Goal: Transaction & Acquisition: Purchase product/service

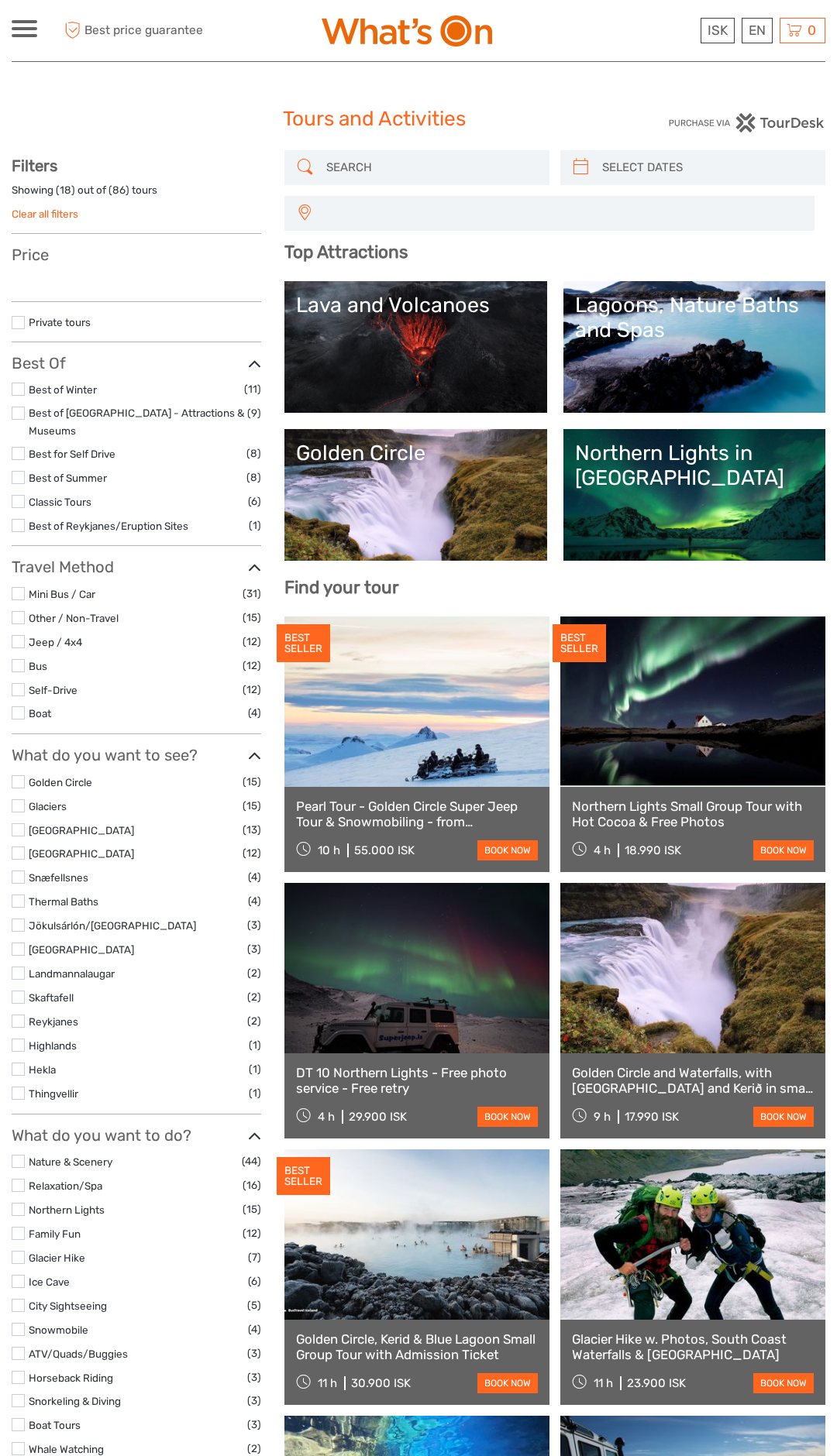
select select
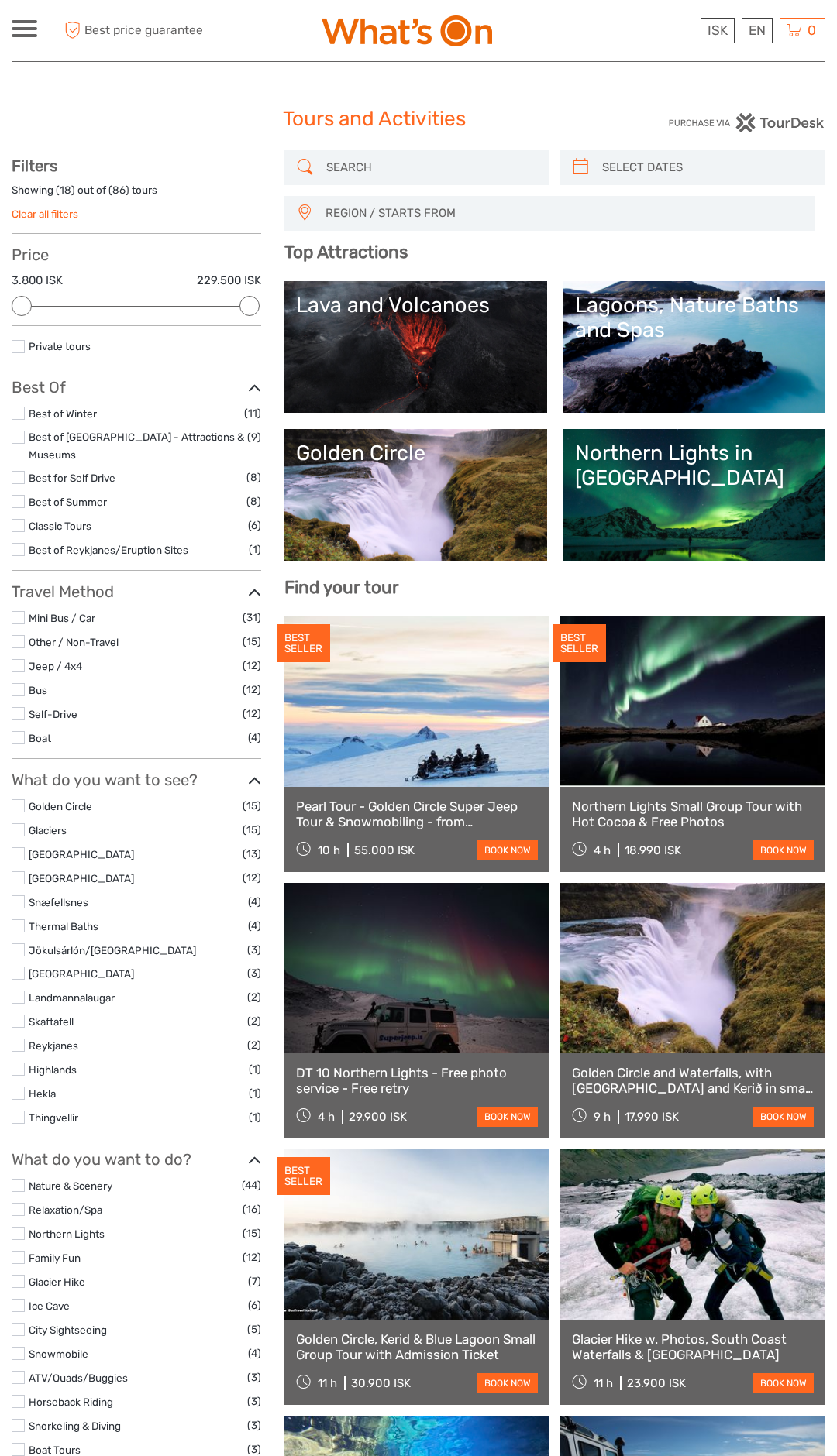
click at [731, 706] on link at bounding box center [692, 701] width 265 height 170
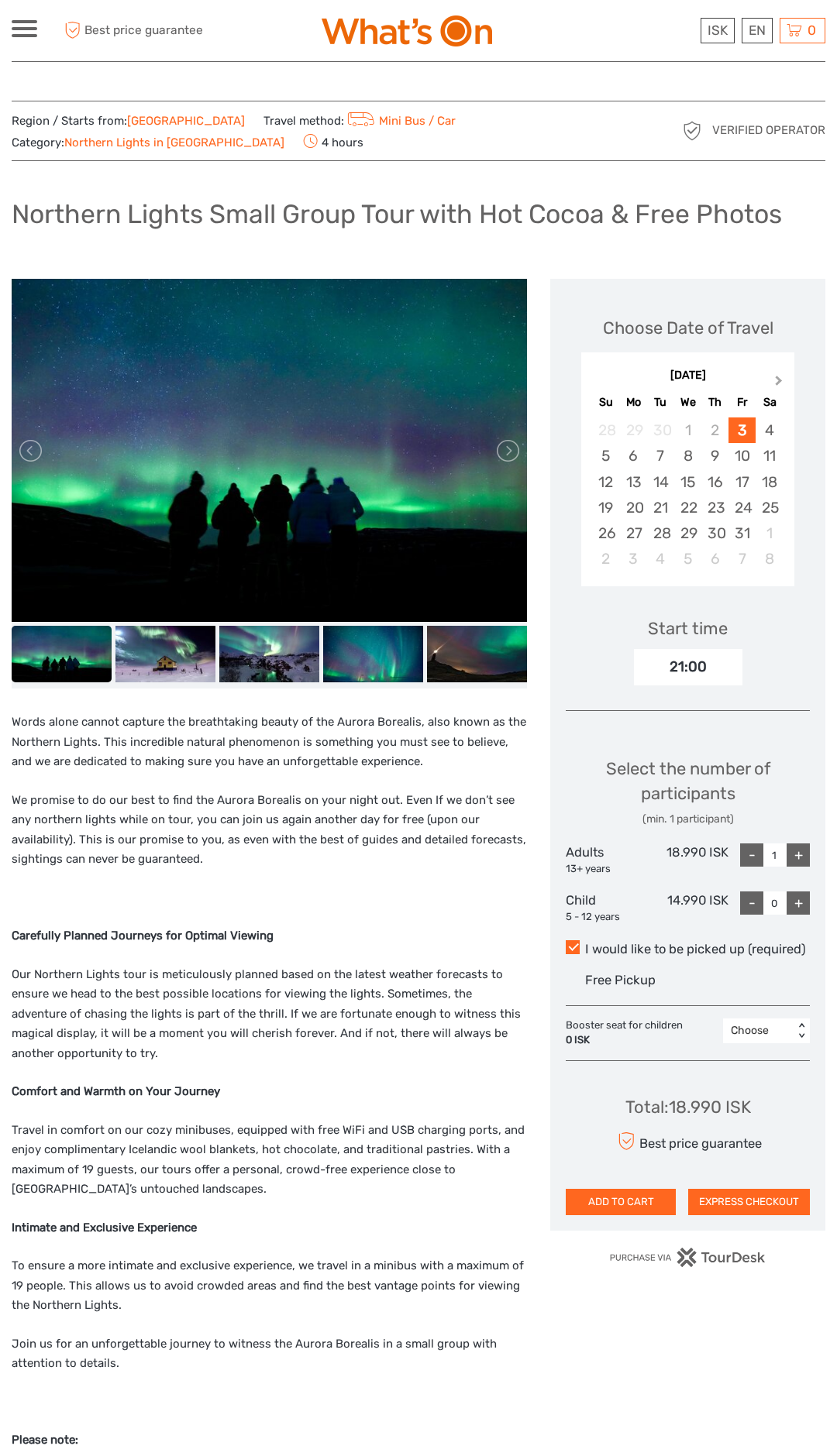
click at [791, 376] on button "Next Month" at bounding box center [780, 384] width 24 height 24
click at [688, 476] on div "12" at bounding box center [688, 481] width 27 height 25
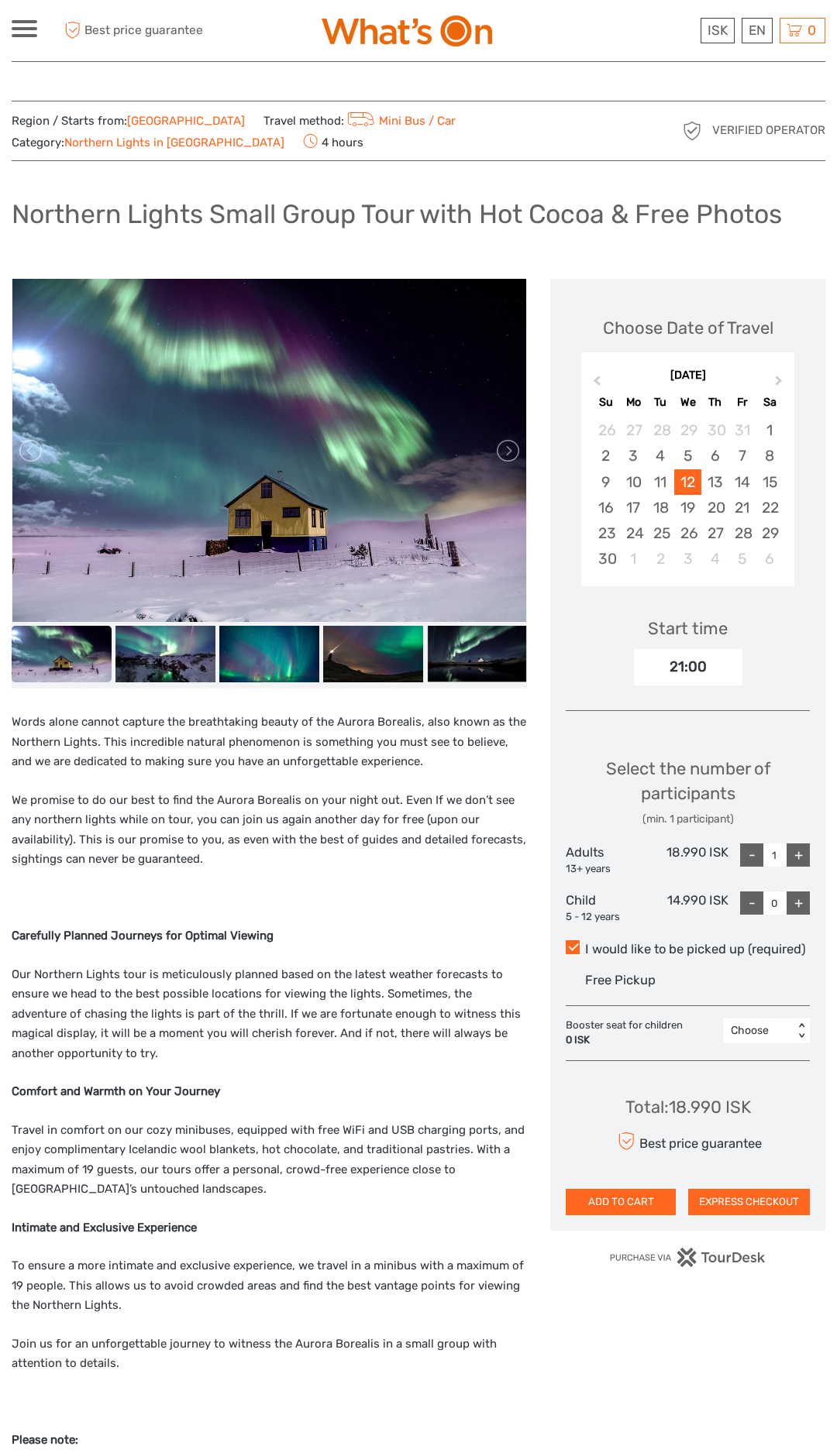
click at [773, 1198] on button "EXPRESS CHECKOUT" at bounding box center [749, 1202] width 121 height 26
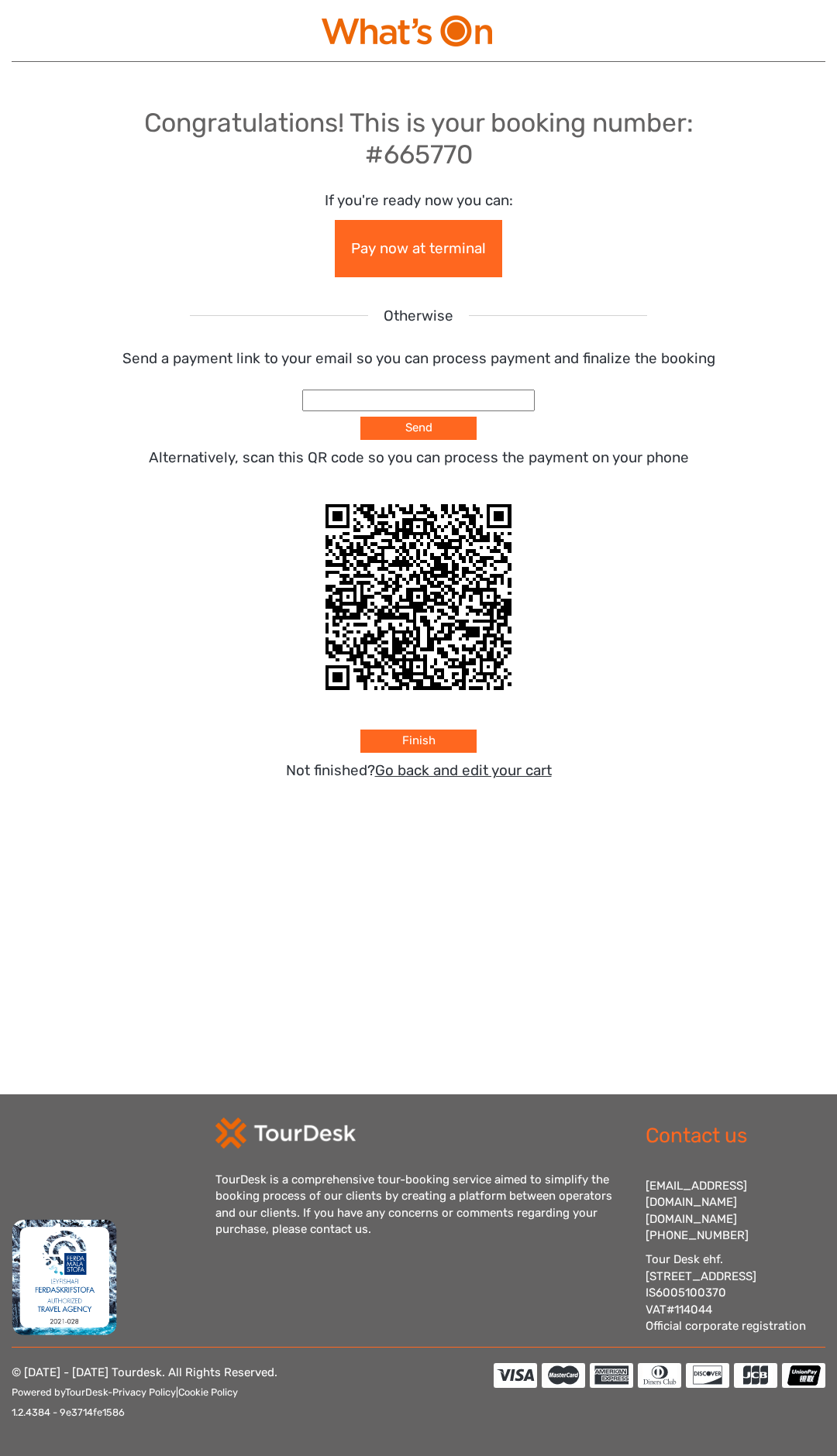
click at [418, 253] on link "Pay now at terminal" at bounding box center [418, 249] width 168 height 58
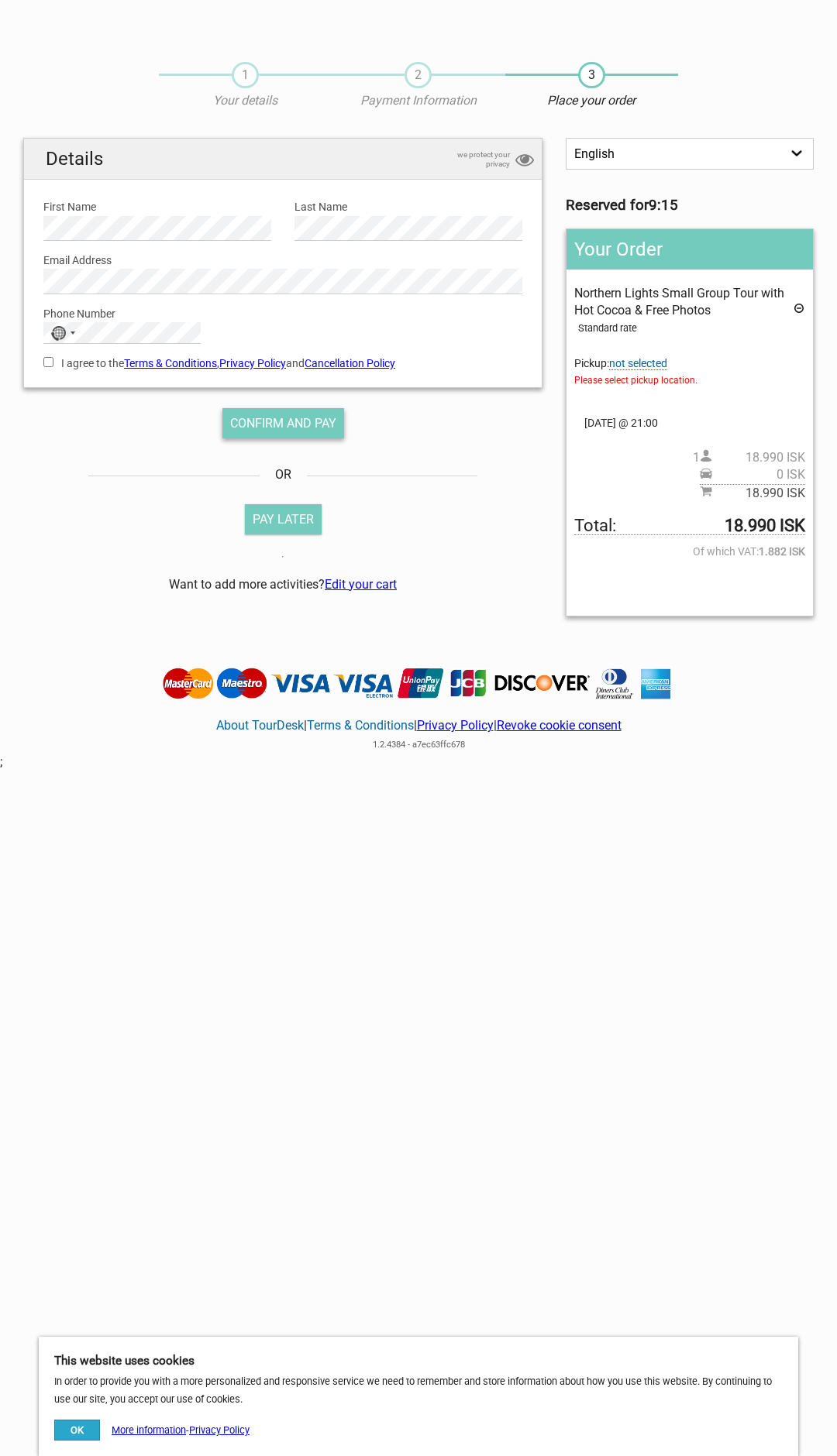
click at [301, 428] on span "Confirm and pay" at bounding box center [283, 423] width 107 height 15
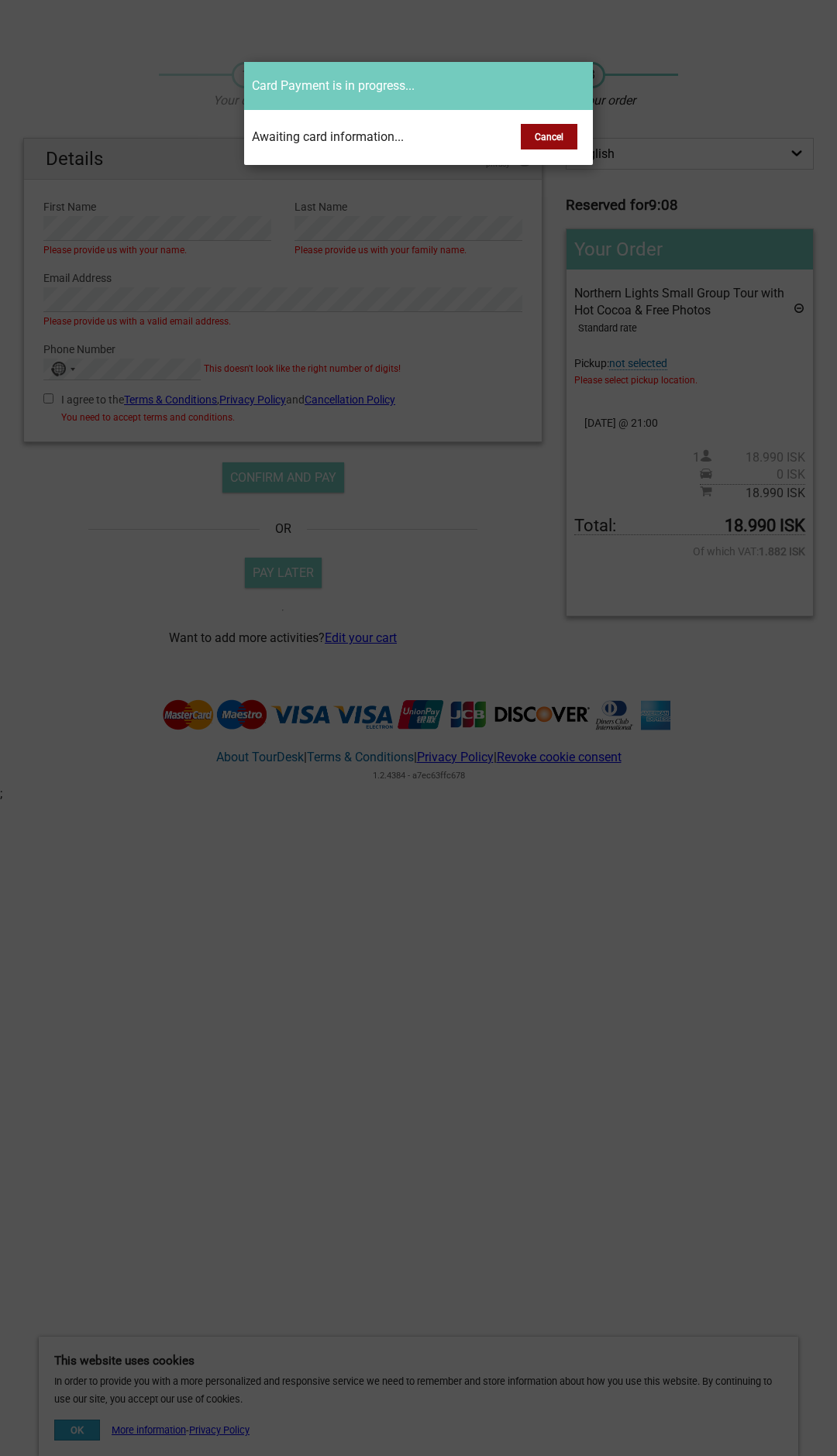
click at [564, 147] on button "Cancel" at bounding box center [549, 136] width 57 height 25
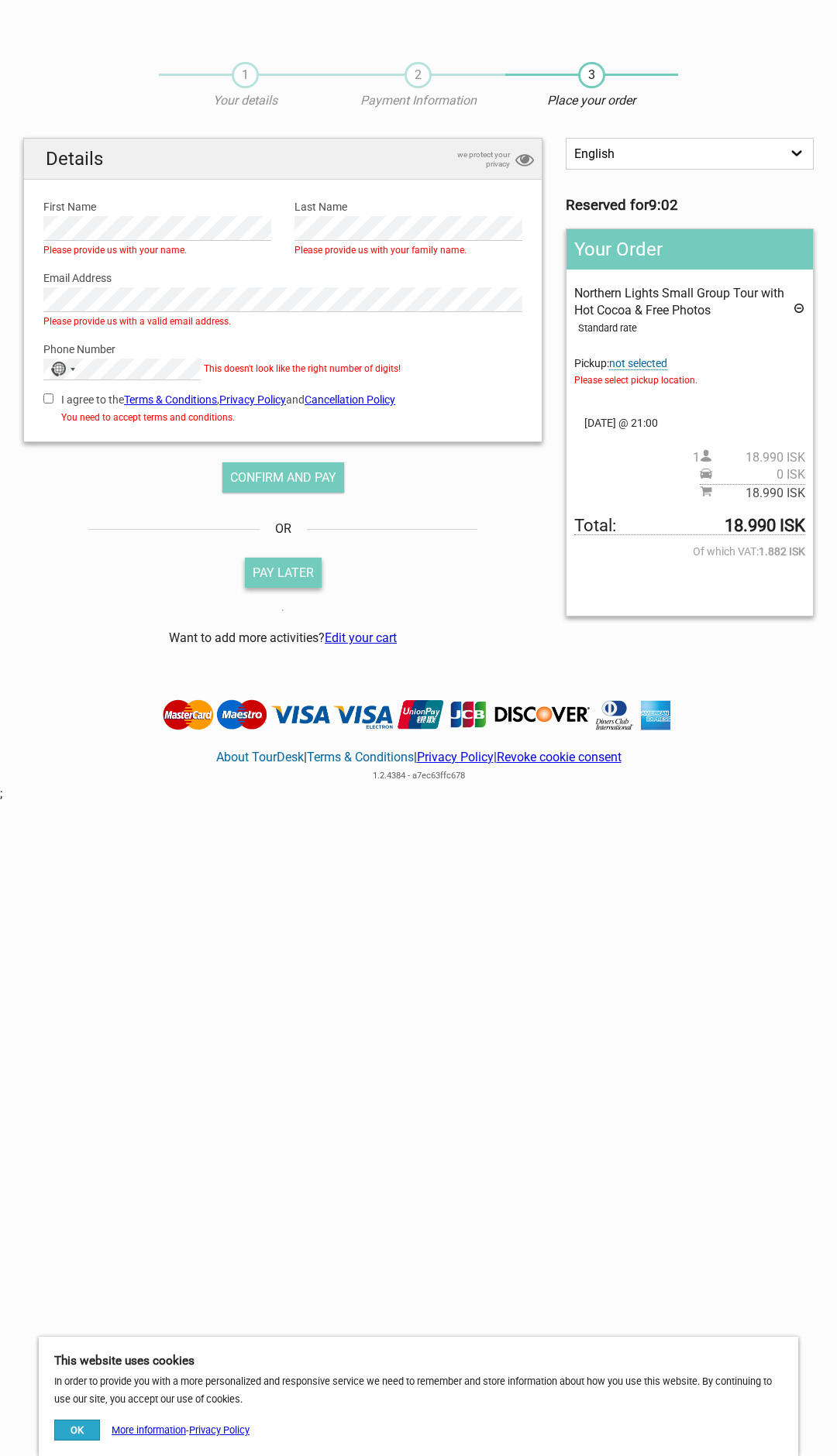
click at [308, 578] on button "Pay Later" at bounding box center [283, 573] width 77 height 31
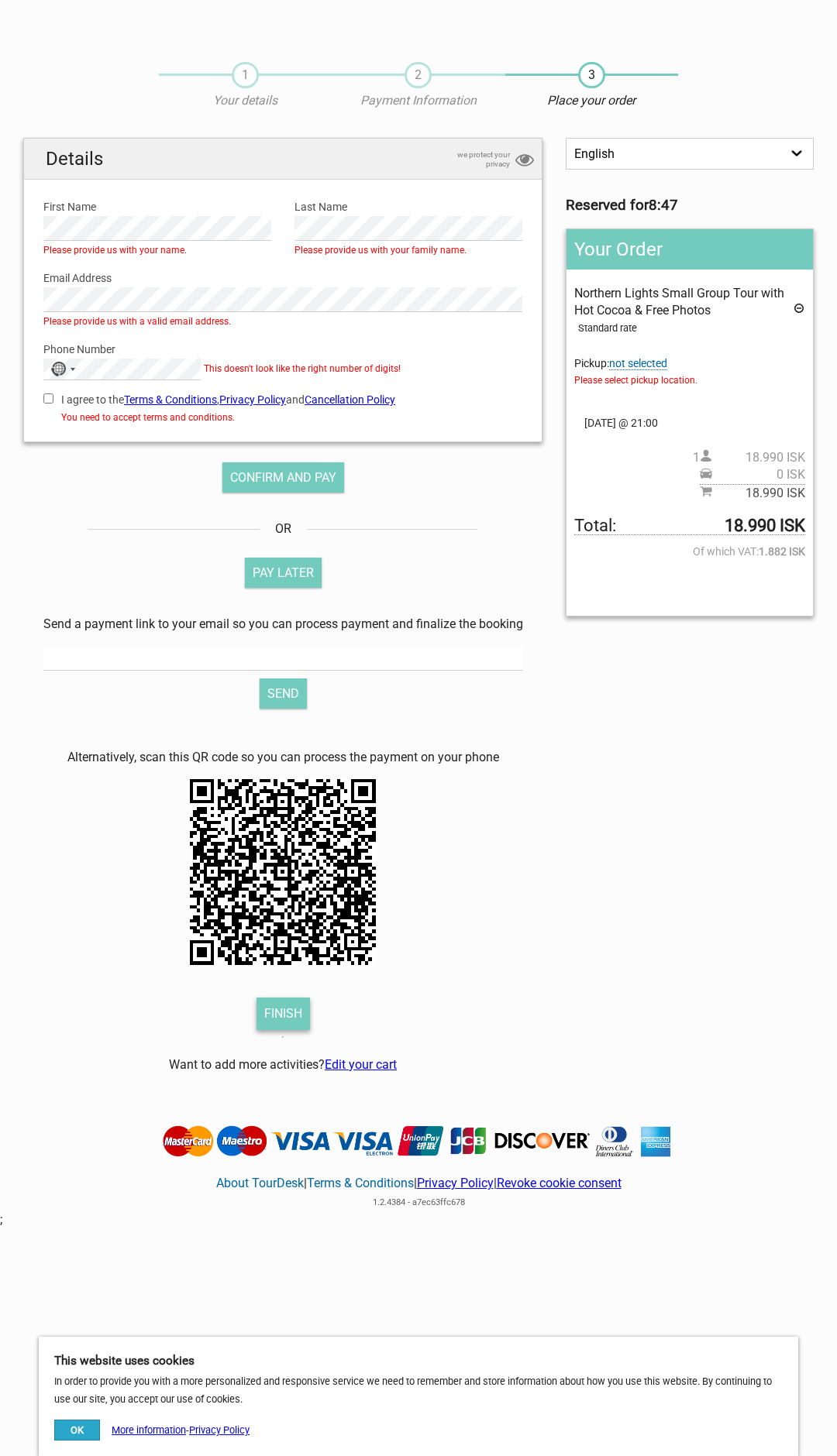
click at [287, 1011] on link "Finish" at bounding box center [283, 1013] width 53 height 32
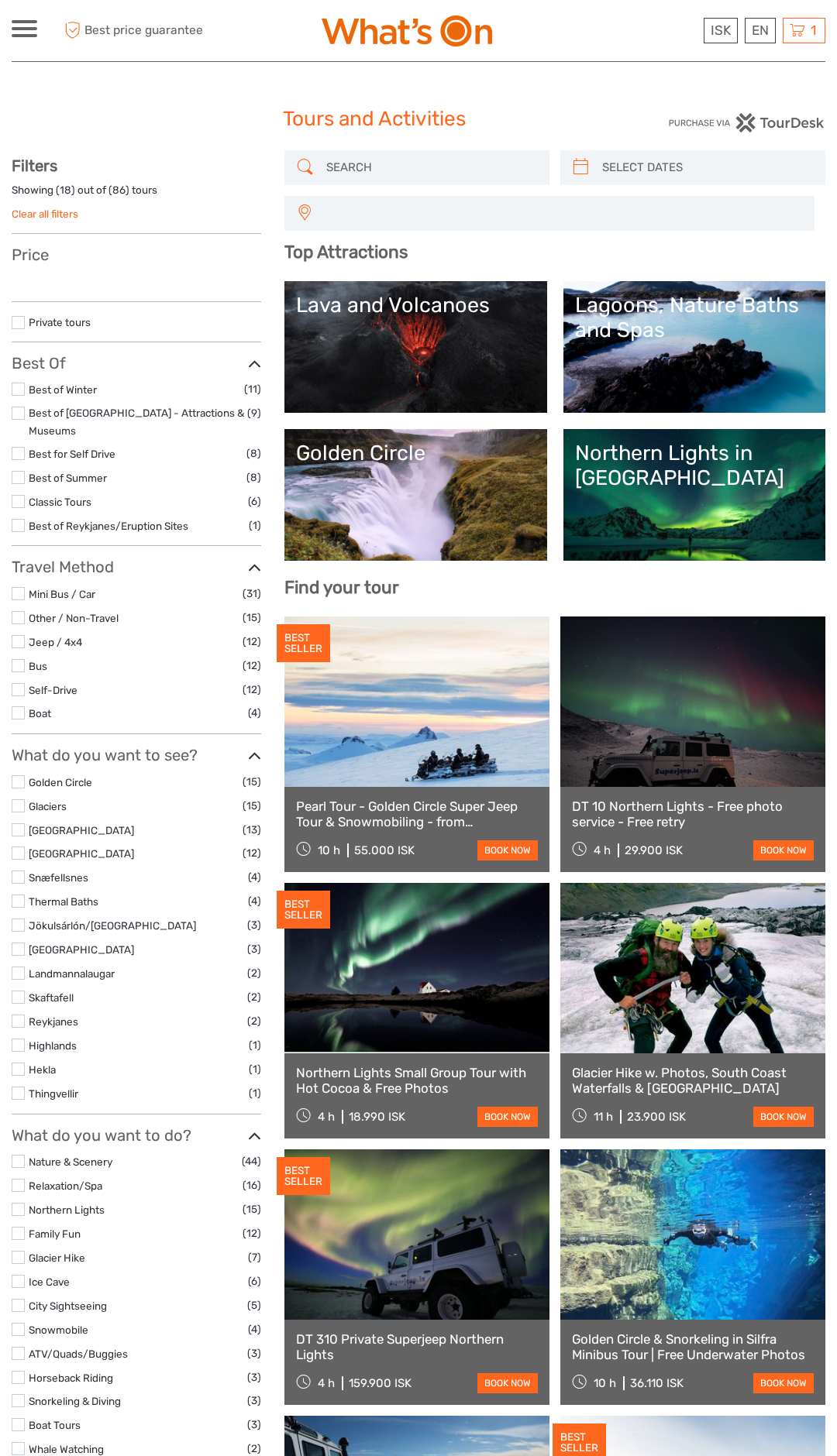
select select
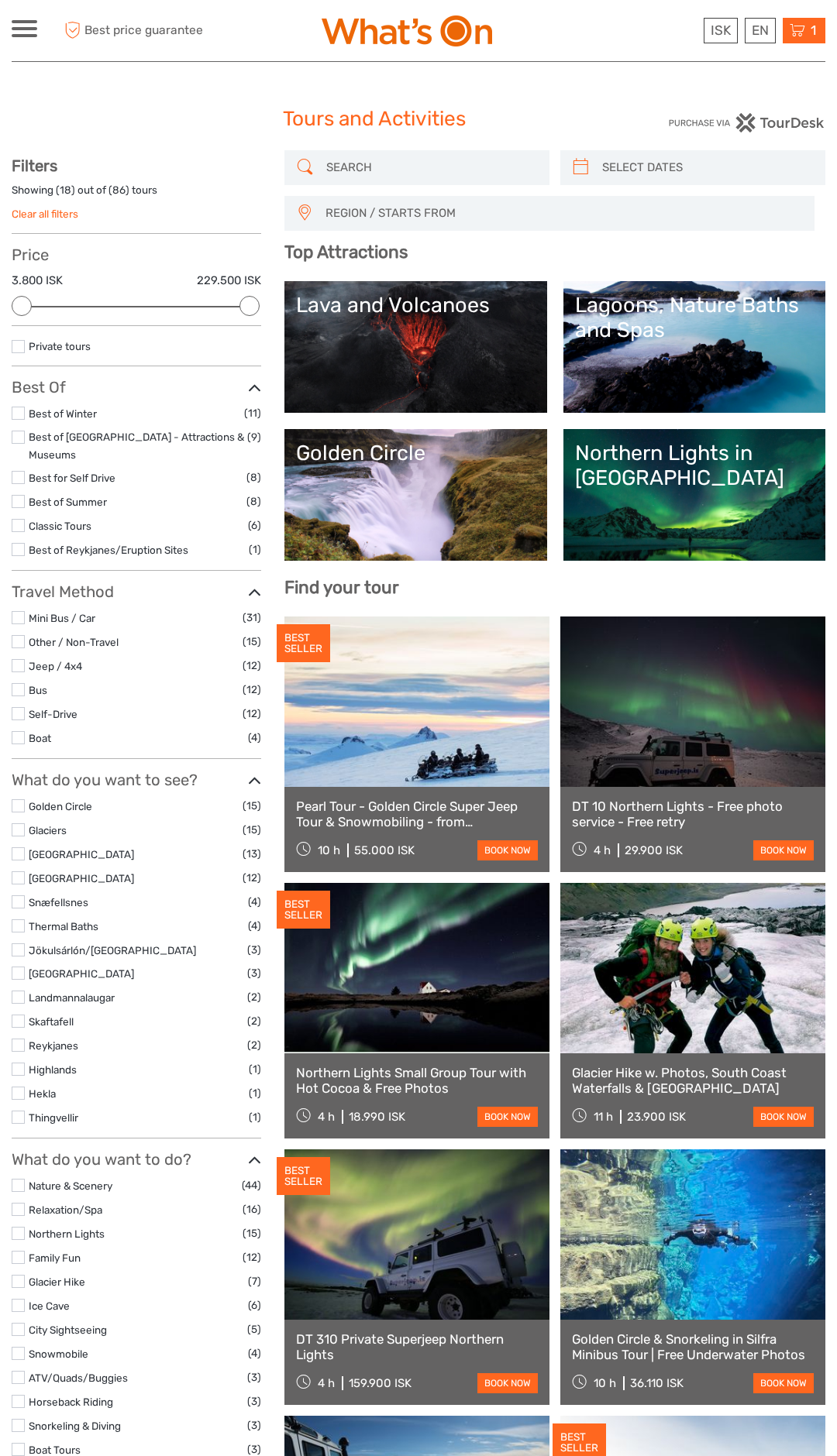
click at [819, 33] on div "1 Items Northern Lights Small Group Tour with Hot Cocoa & Free Photos 1x Adults…" at bounding box center [804, 30] width 43 height 25
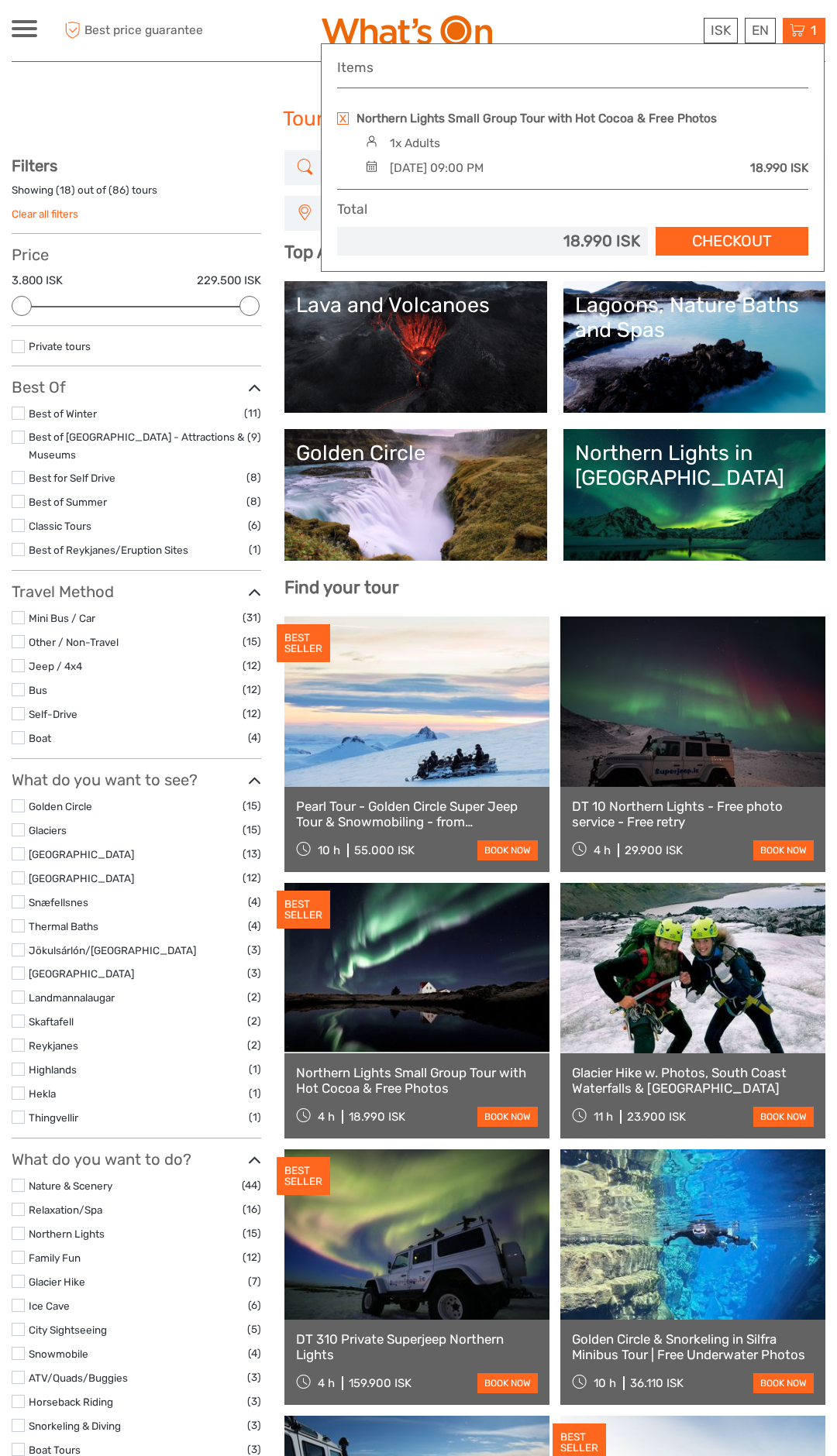
click at [738, 237] on link "Checkout" at bounding box center [731, 241] width 153 height 29
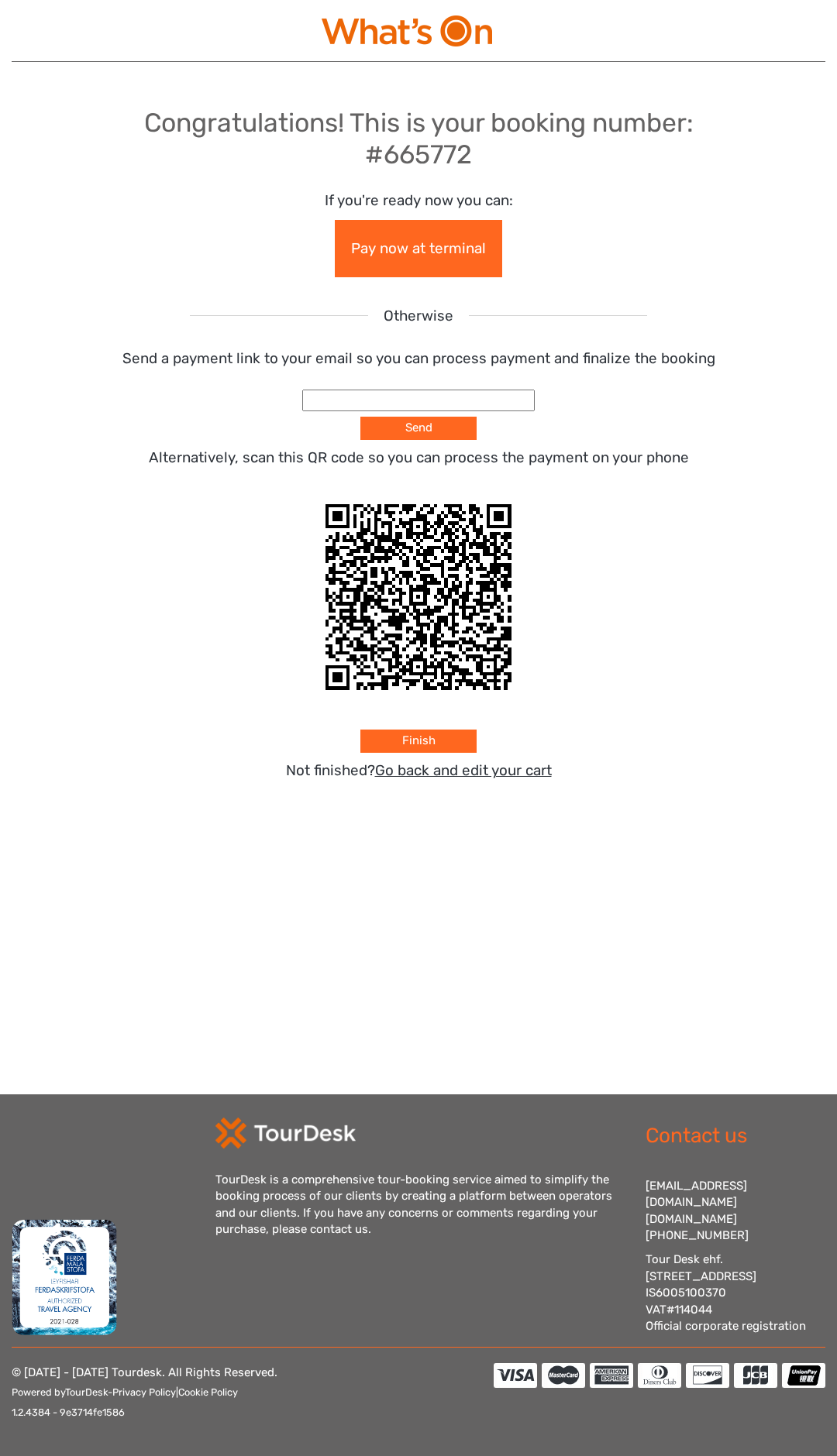
click at [443, 272] on link "Pay now at terminal" at bounding box center [418, 249] width 168 height 58
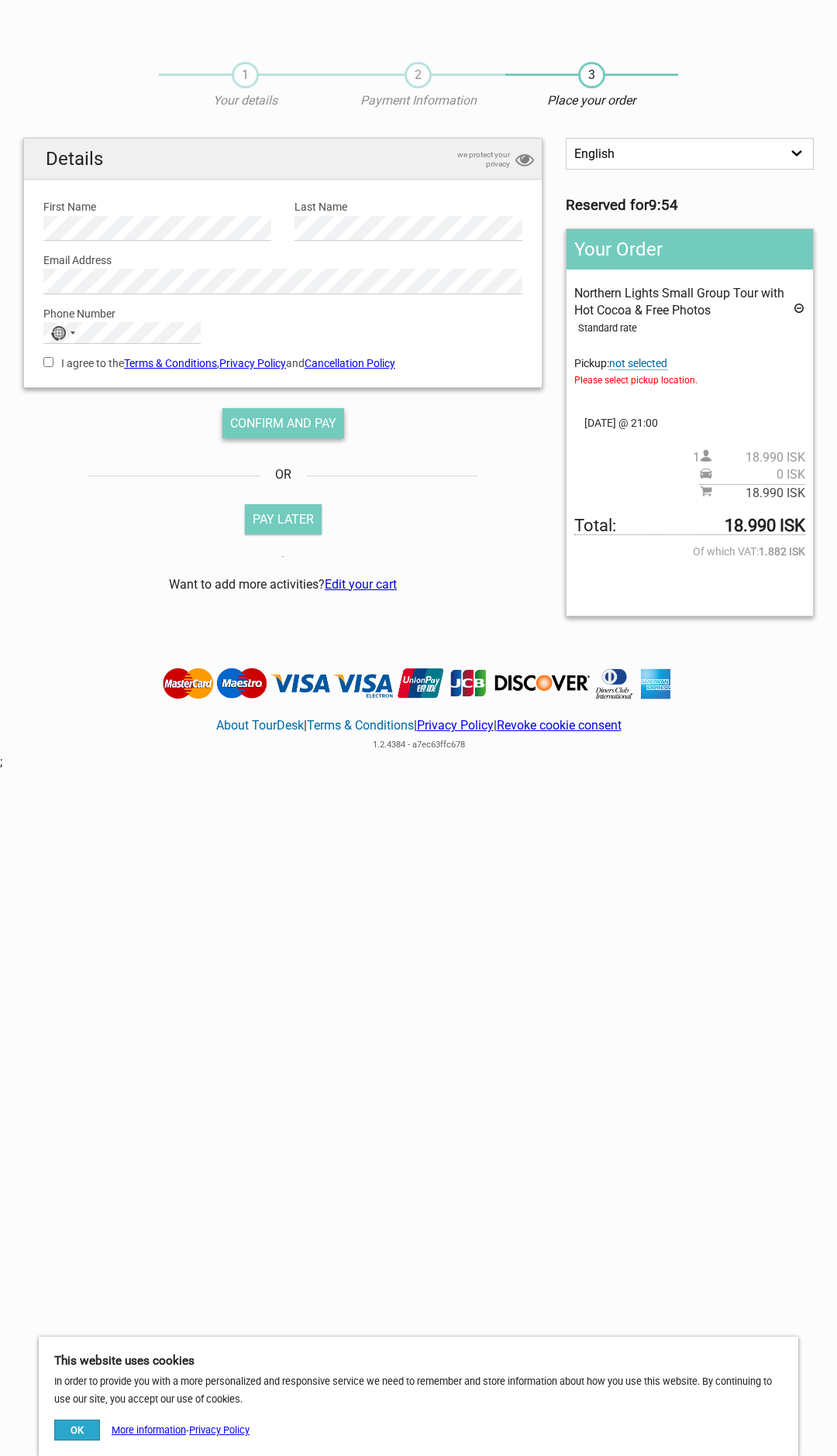
click at [323, 430] on span "Confirm and pay" at bounding box center [283, 423] width 107 height 15
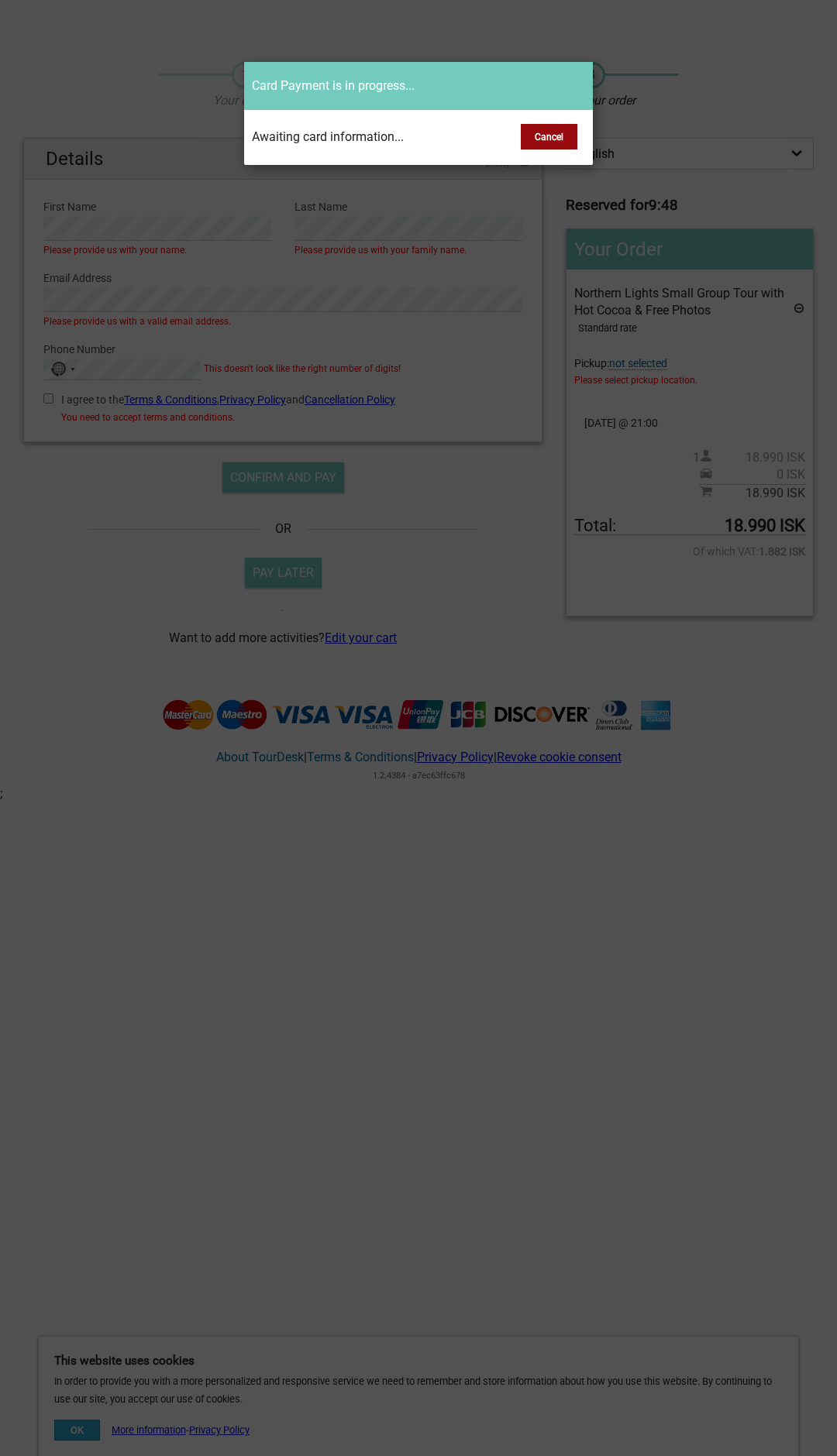
click at [558, 136] on button "Cancel" at bounding box center [549, 136] width 57 height 25
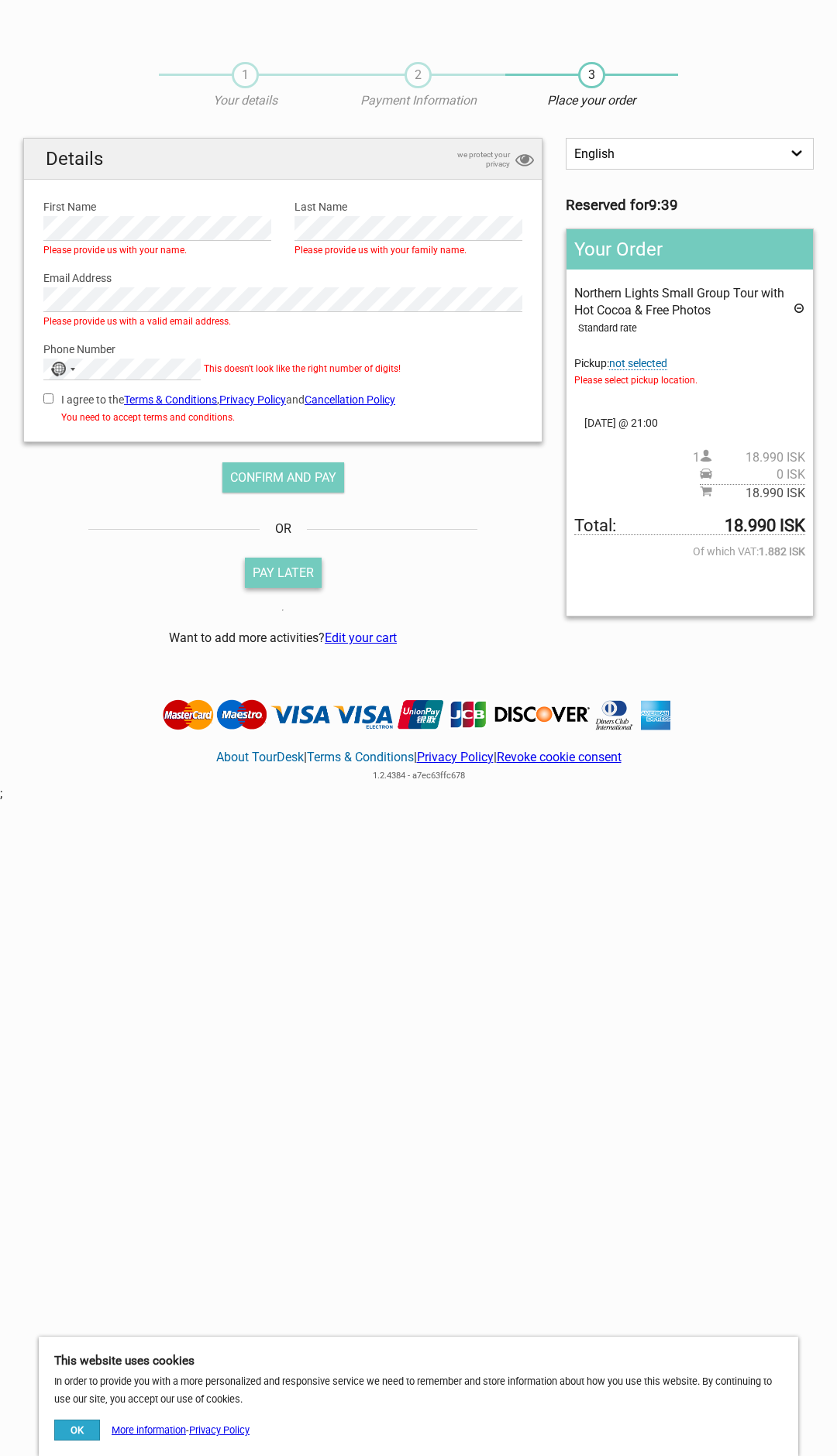
click at [274, 567] on button "Pay Later" at bounding box center [283, 573] width 77 height 31
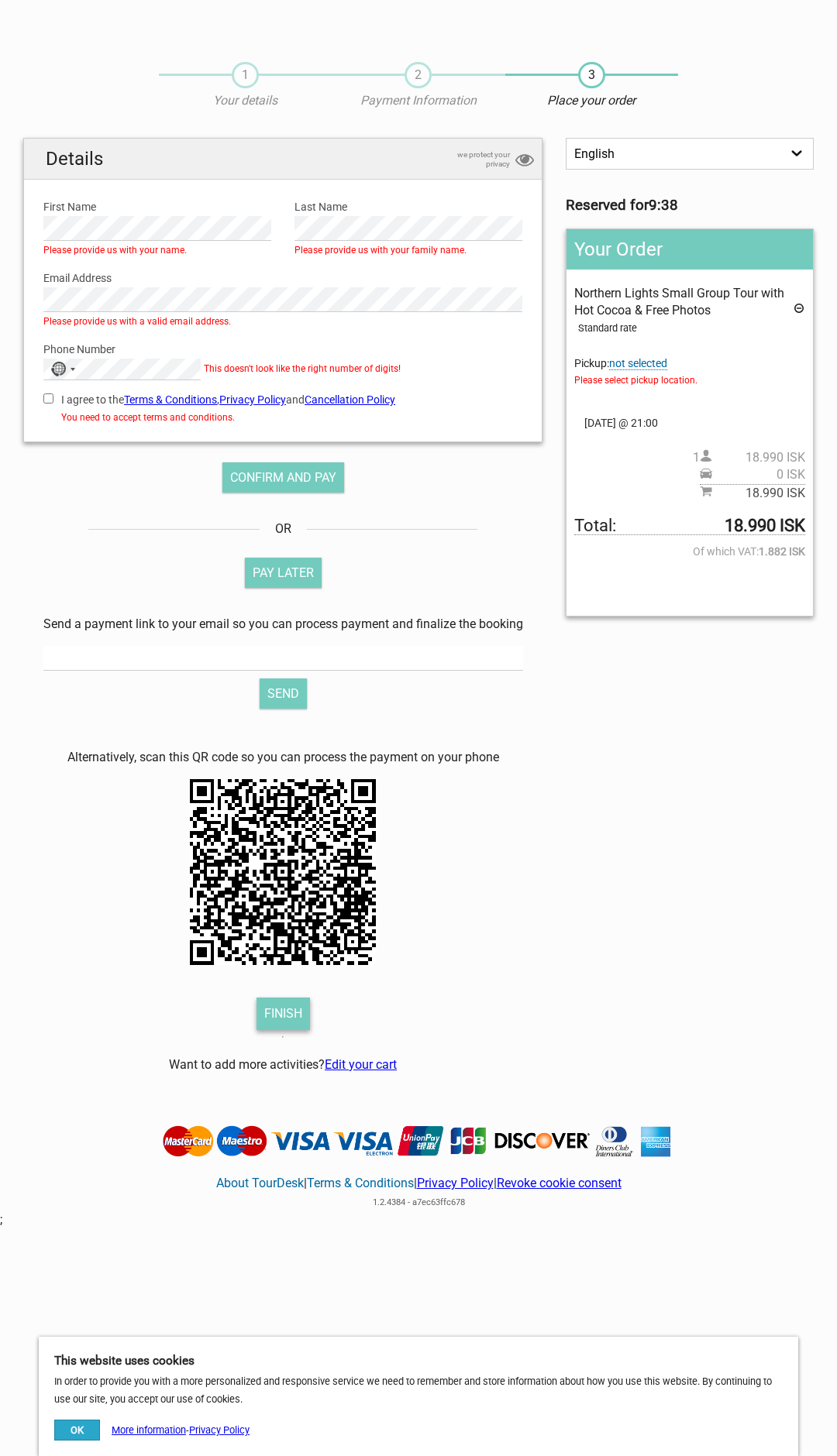
click at [282, 1011] on link "Finish" at bounding box center [283, 1013] width 53 height 32
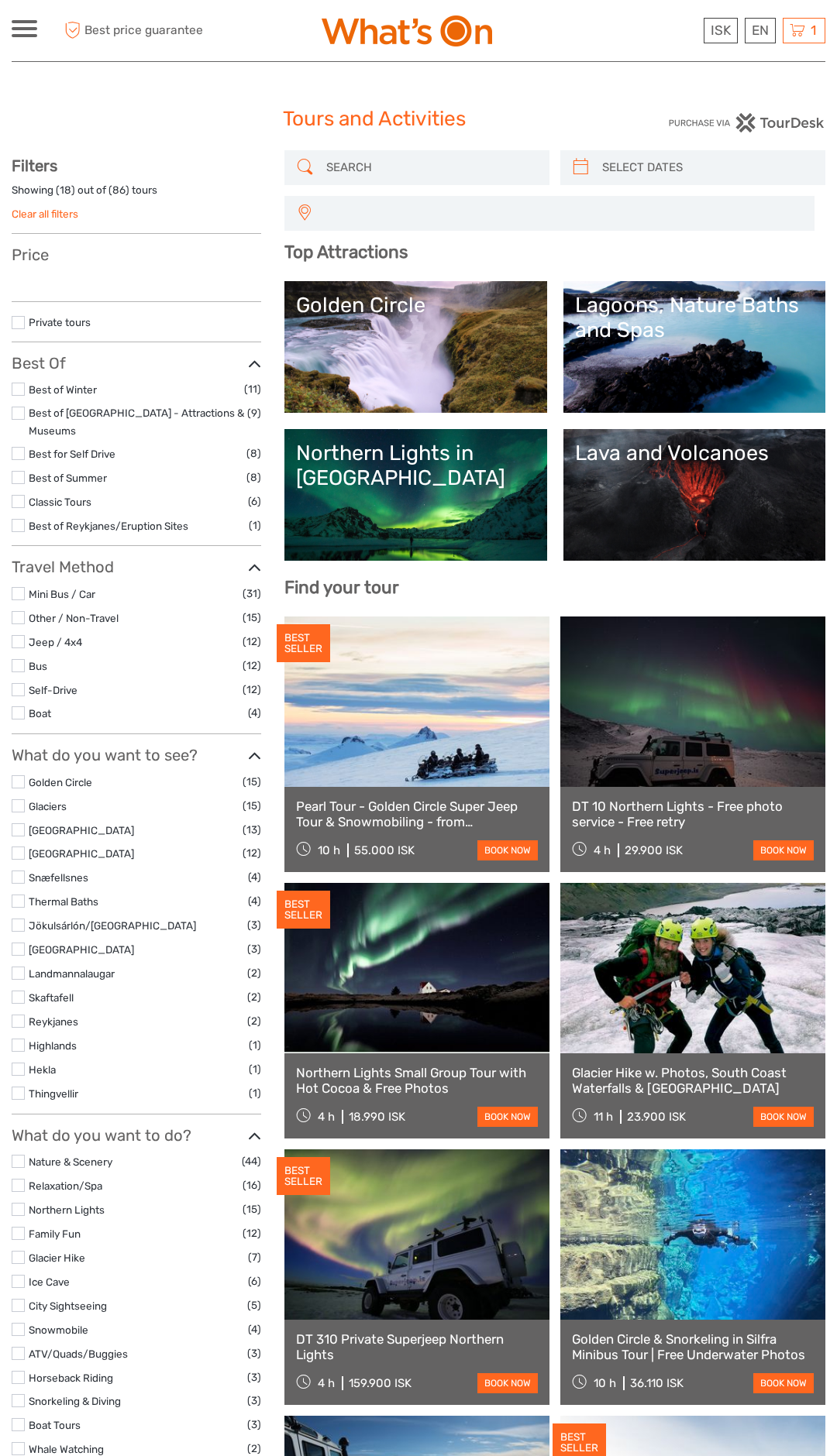
select select
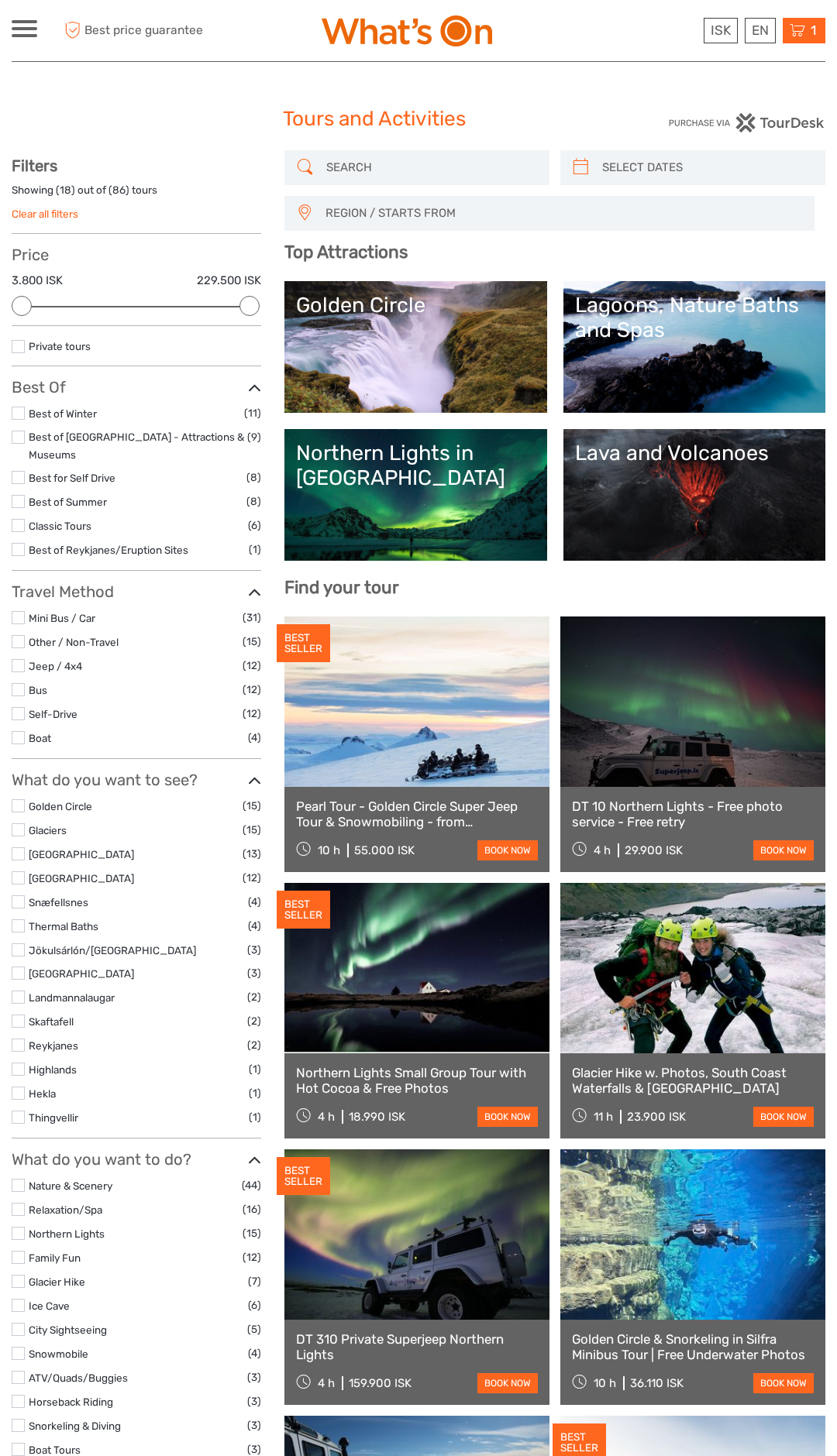
click at [820, 31] on div "1 Items Northern Lights Small Group Tour with Hot Cocoa & Free Photos 1x Adults…" at bounding box center [804, 30] width 43 height 25
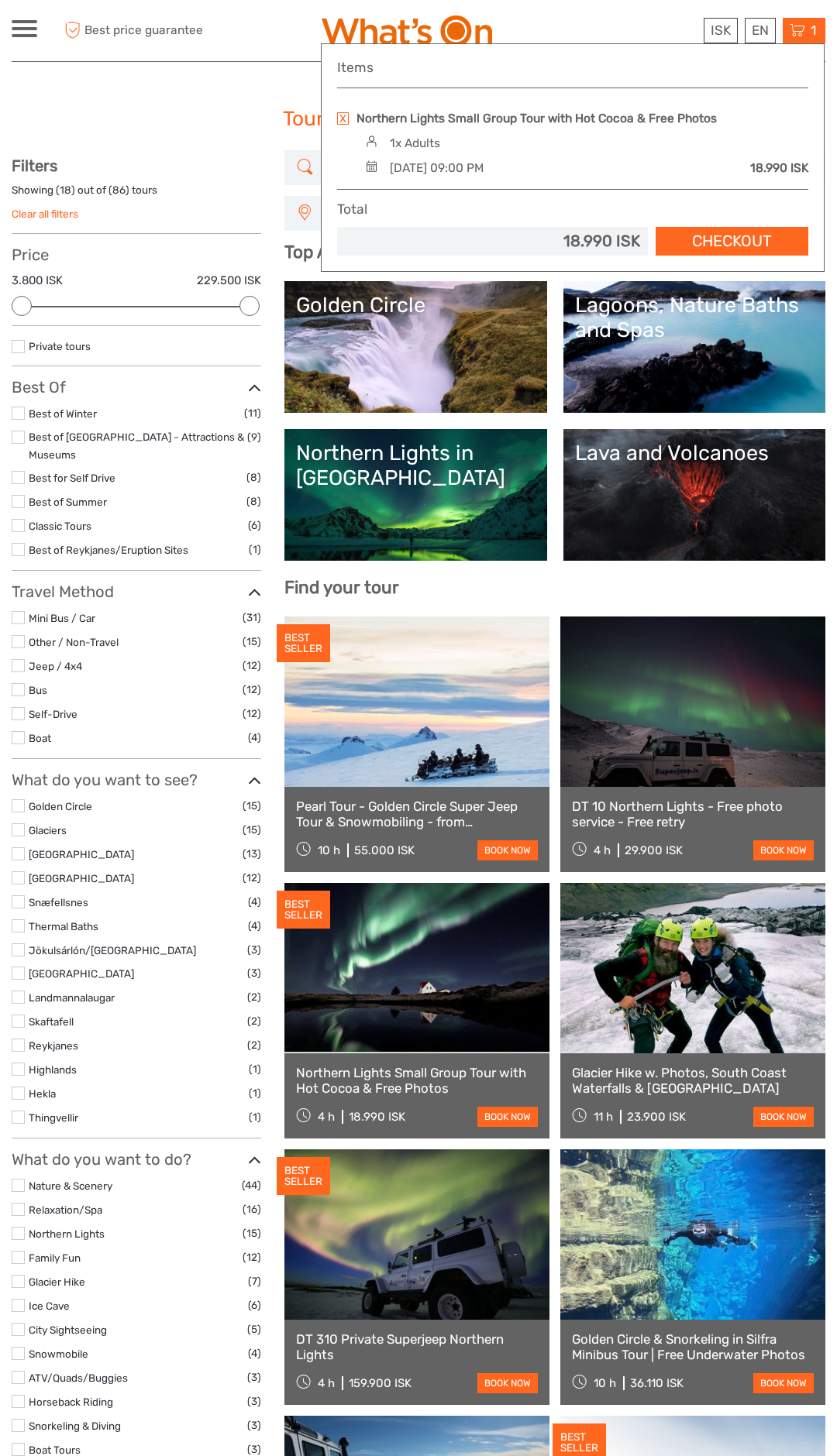
click at [341, 116] on link at bounding box center [342, 119] width 11 height 12
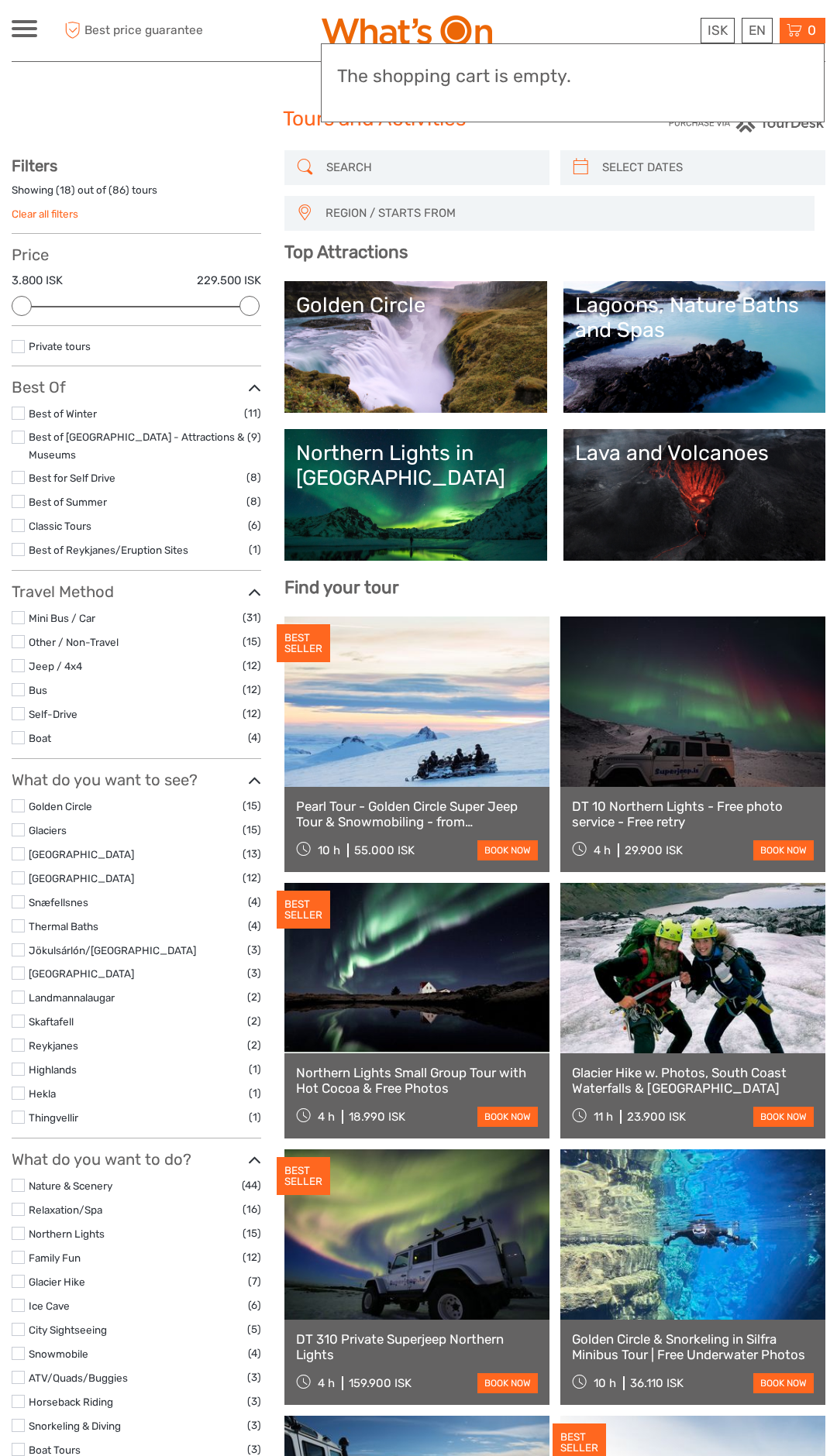
click at [585, 3] on div "ISK ISK € $ £ EN English Español Deutsch Tours Multi-day tours Transfers Car re…" at bounding box center [418, 31] width 813 height 61
click at [804, 31] on div "0 Items Total 18.990 ISK Checkout The shopping cart is empty." at bounding box center [802, 30] width 45 height 25
